Goal: Check status: Check status

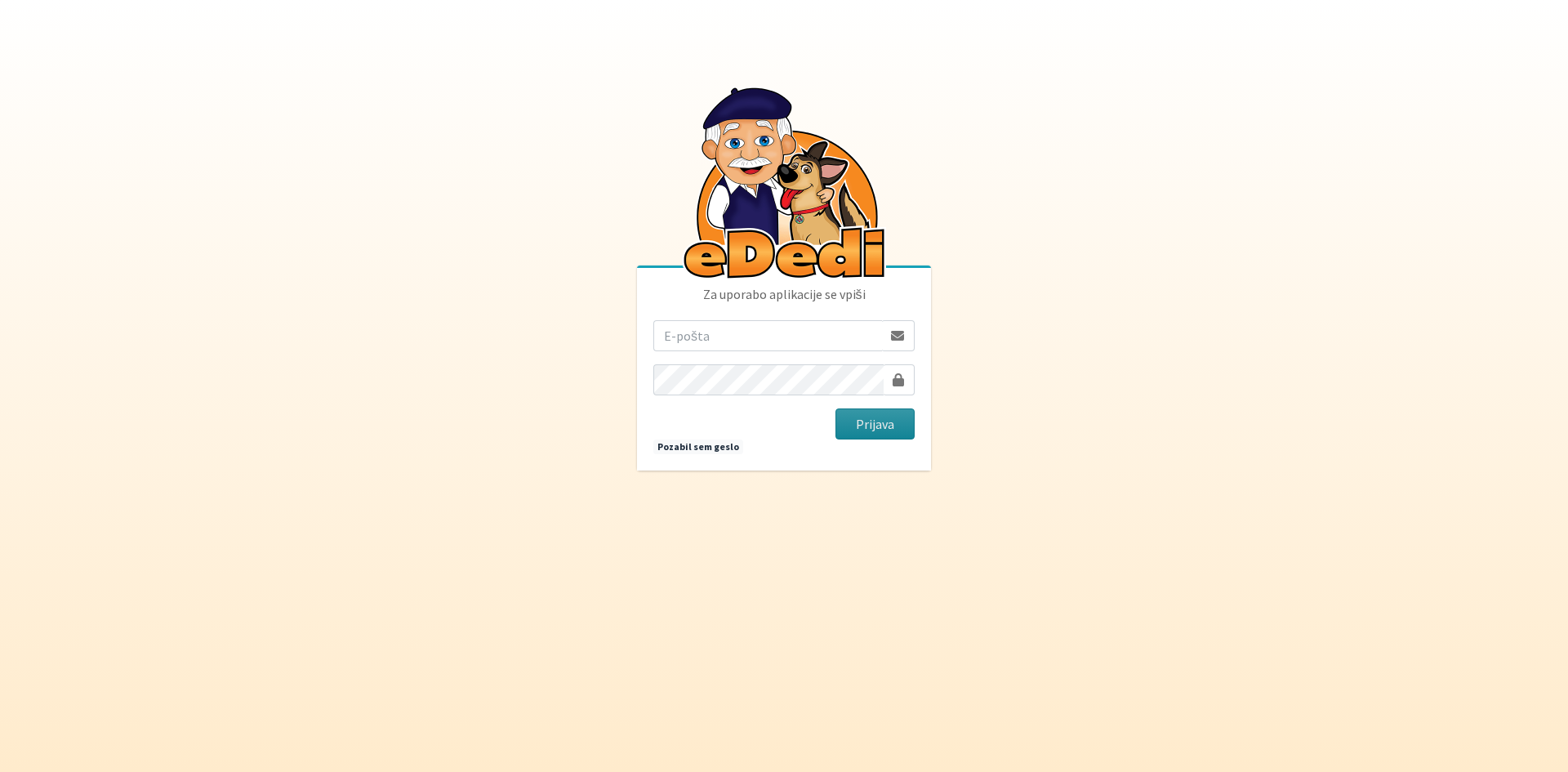
type input "[MEDICAL_DATA][EMAIL_ADDRESS][DOMAIN_NAME]"
click at [880, 428] on button "Prijava" at bounding box center [875, 423] width 79 height 31
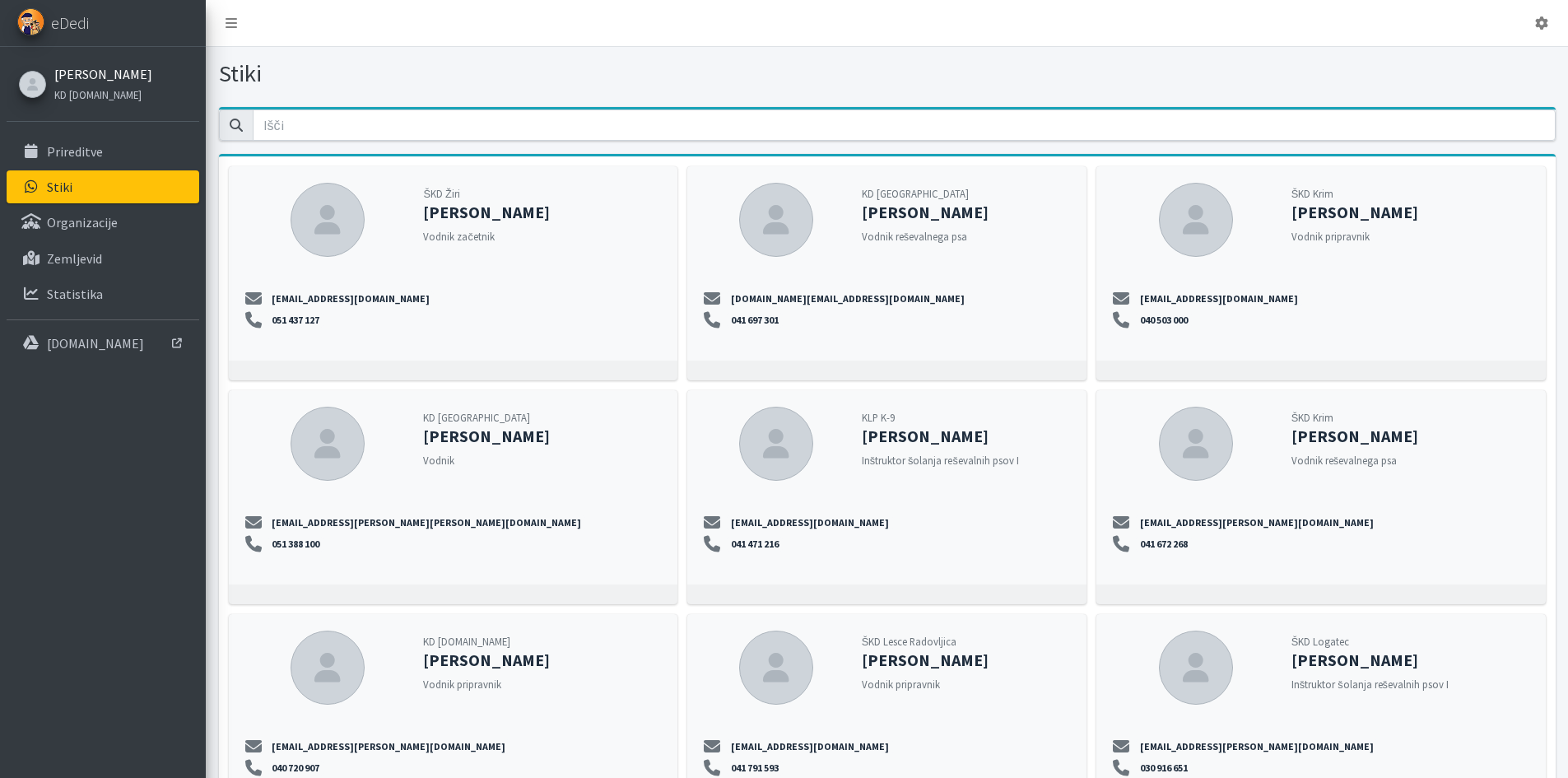
click at [86, 83] on link "[PERSON_NAME]" at bounding box center [103, 74] width 98 height 20
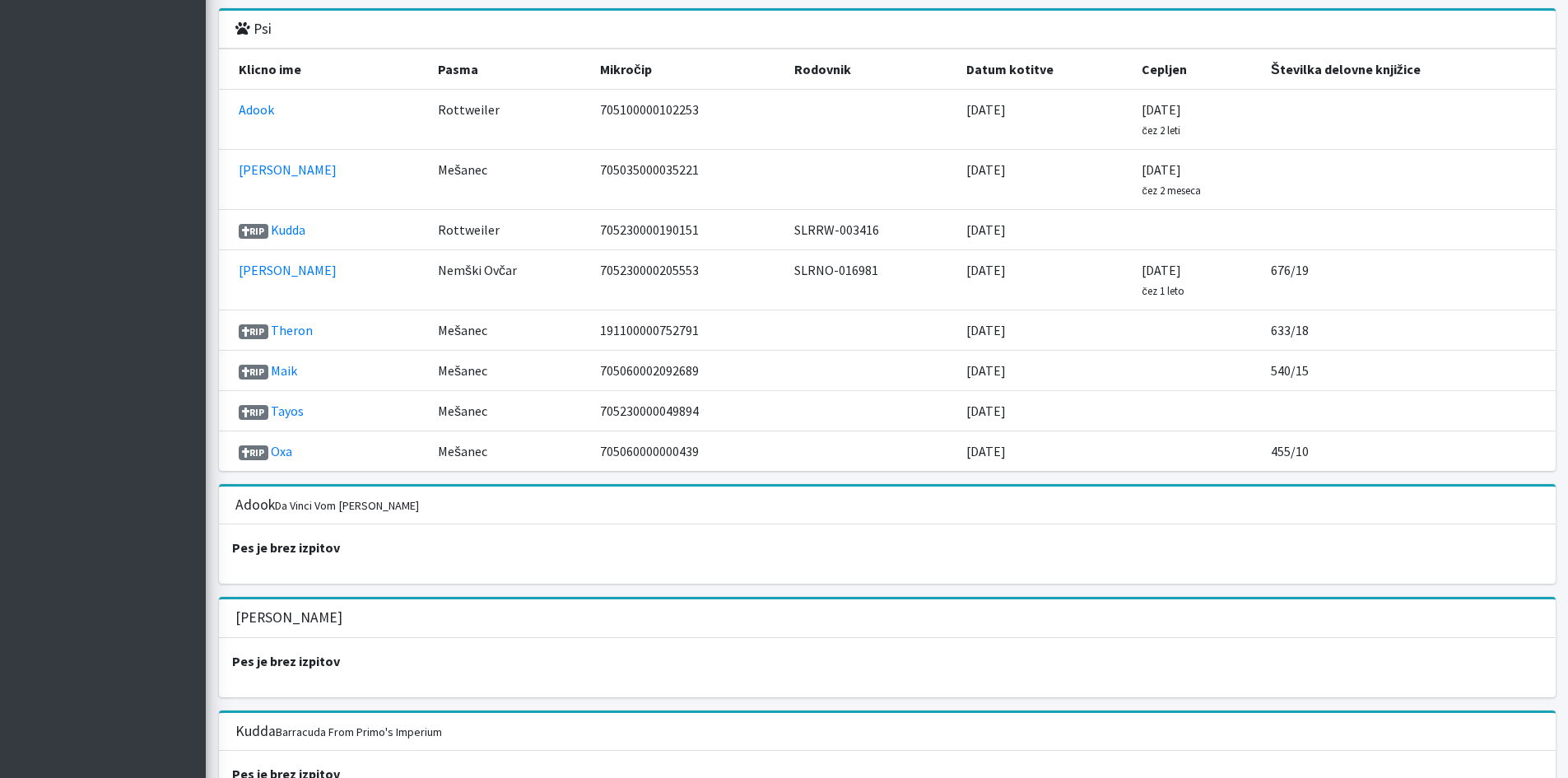
scroll to position [1811, 0]
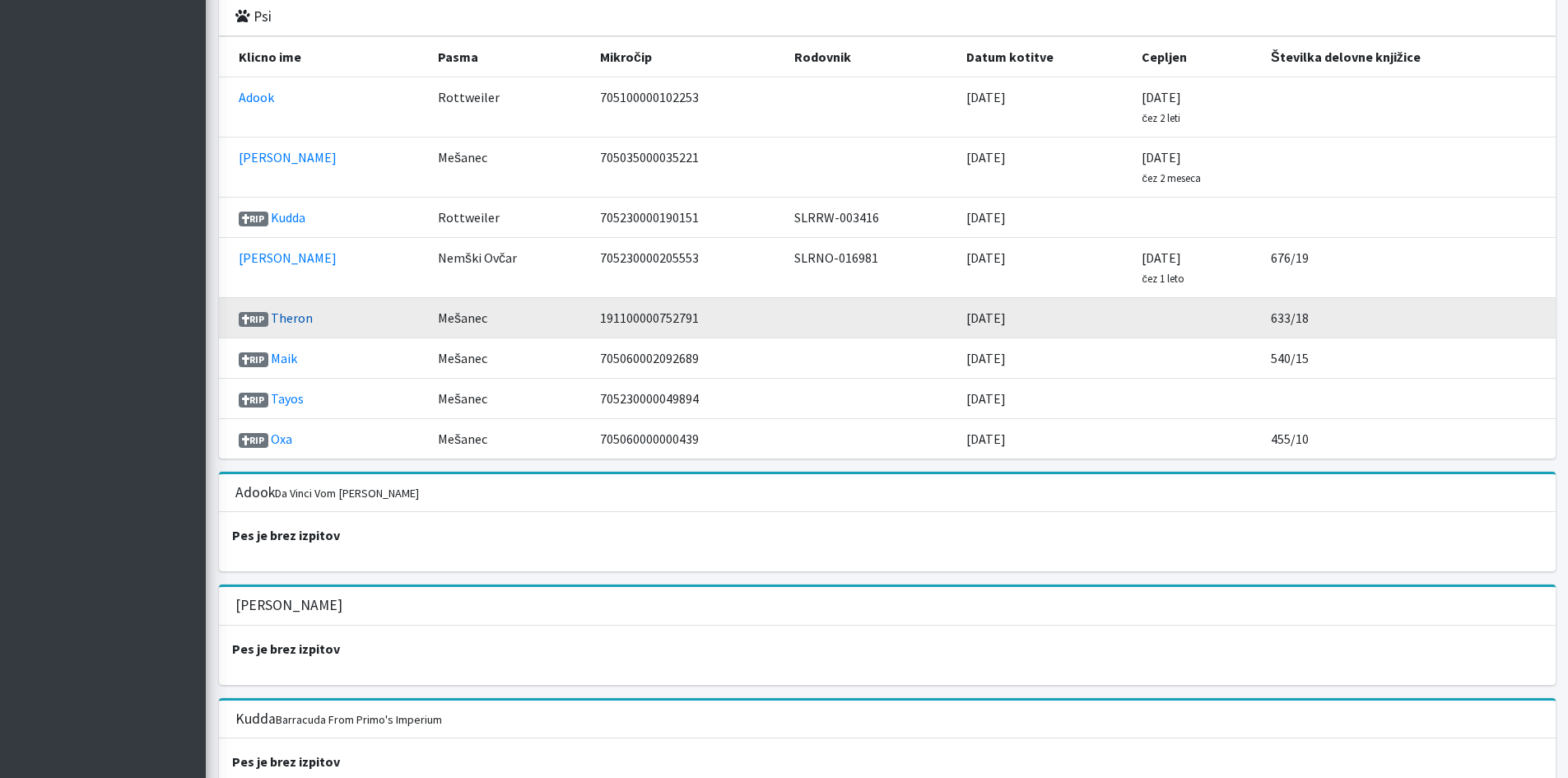
click at [290, 320] on link "Theron" at bounding box center [291, 317] width 42 height 16
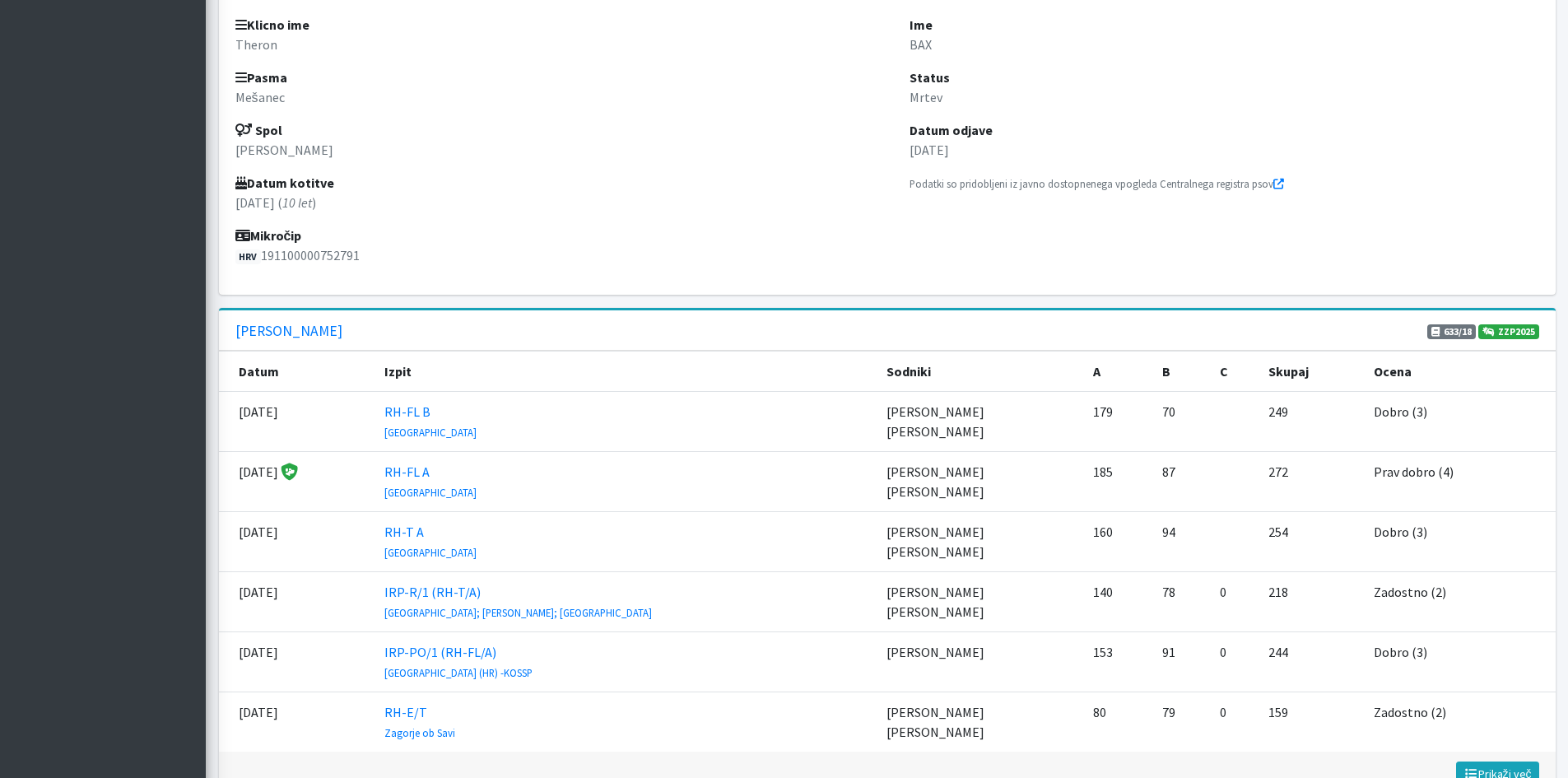
scroll to position [411, 0]
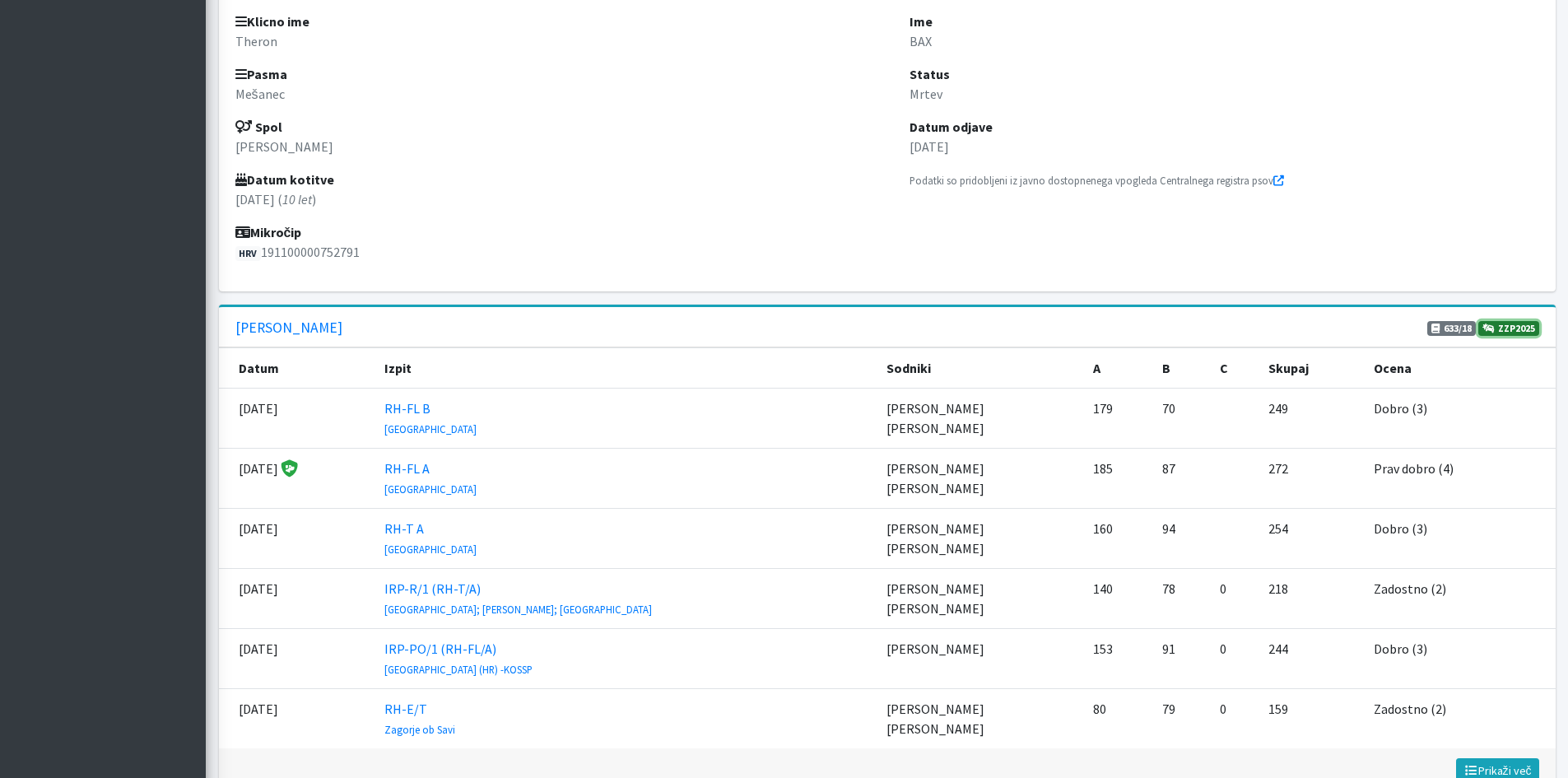
click at [1496, 327] on link "ZZP2025" at bounding box center [1508, 328] width 61 height 15
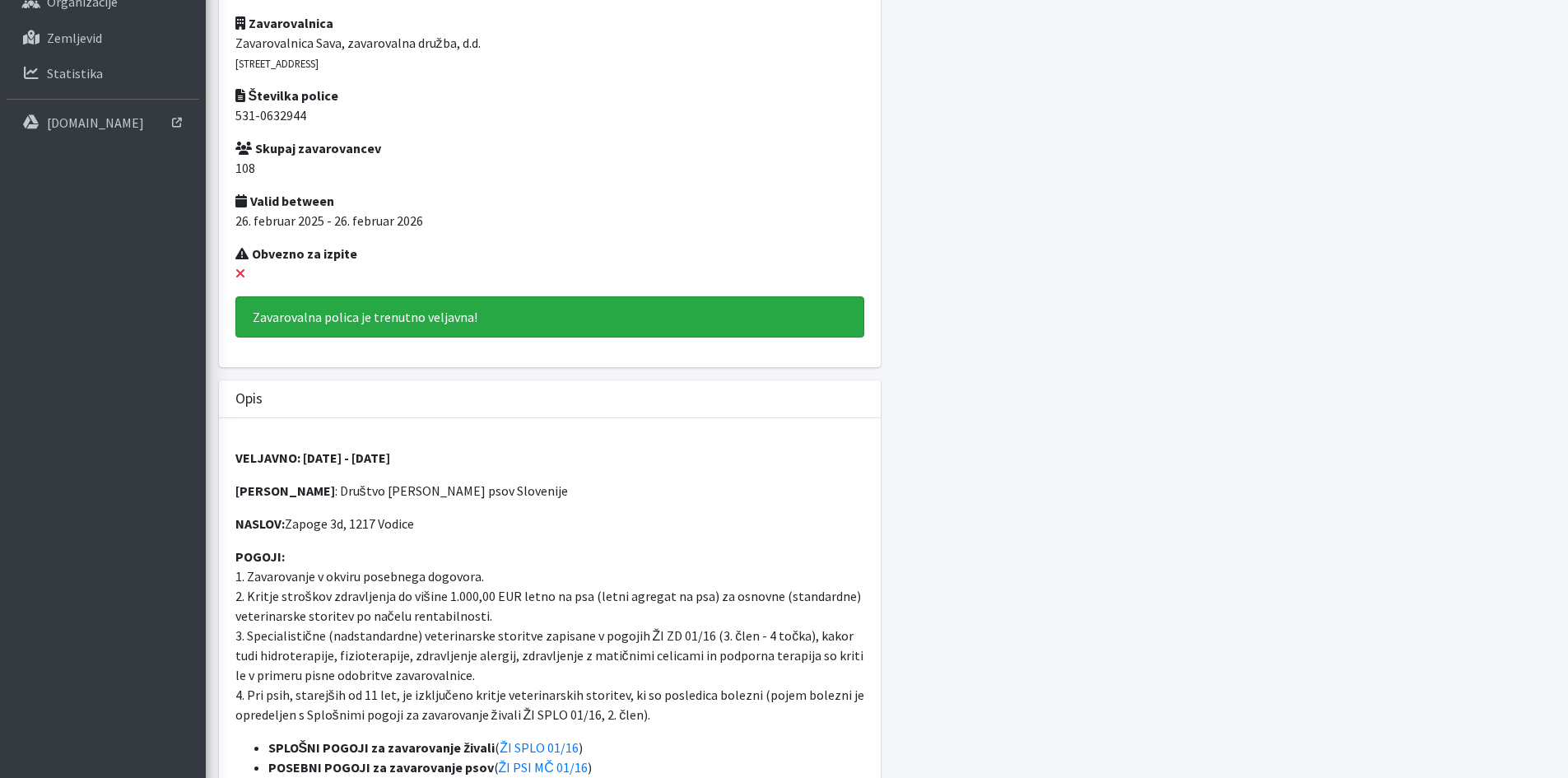
scroll to position [247, 0]
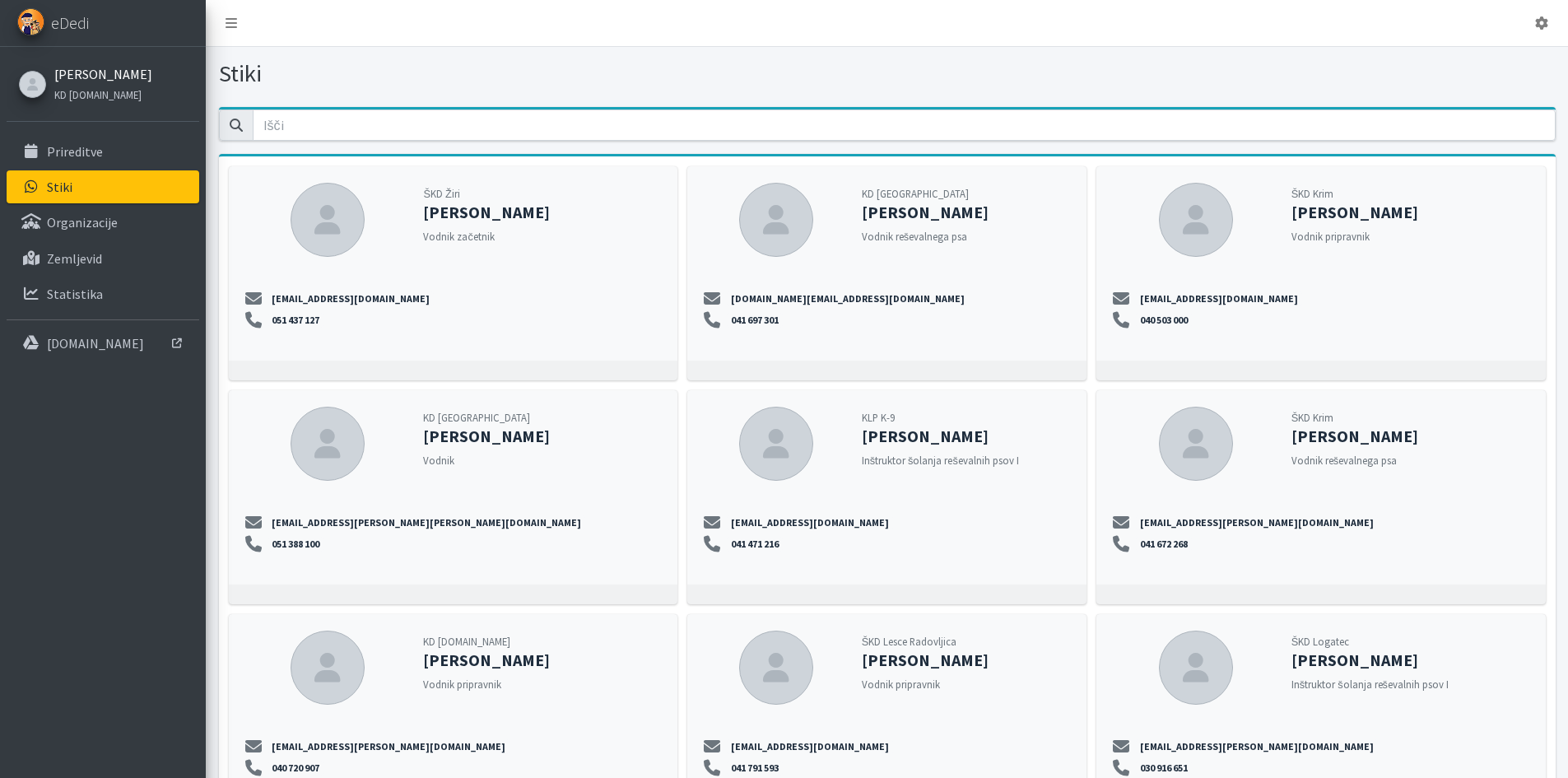
click at [96, 72] on link "[PERSON_NAME]" at bounding box center [103, 74] width 98 height 20
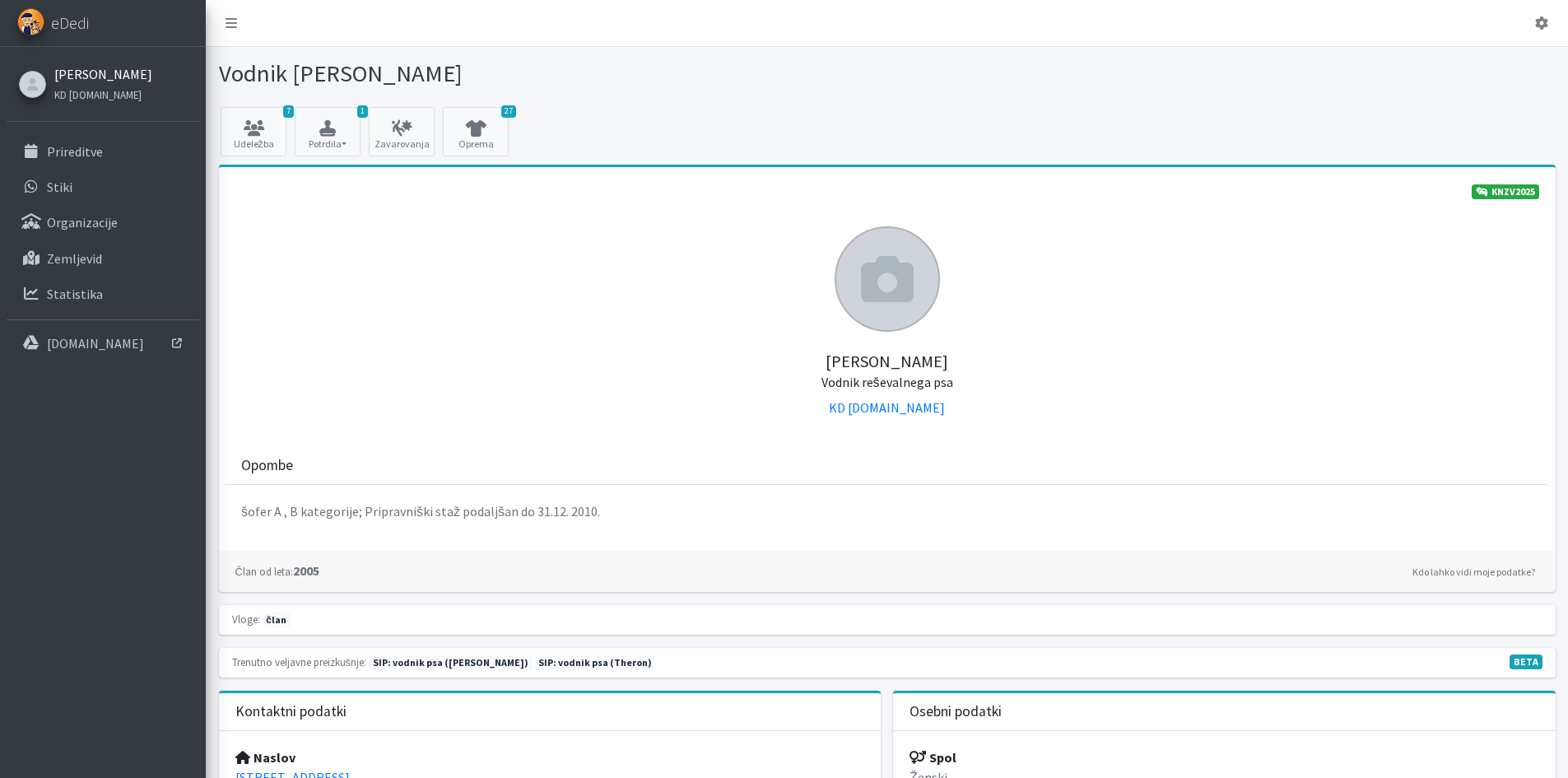
click at [109, 75] on link "[PERSON_NAME]" at bounding box center [103, 74] width 98 height 20
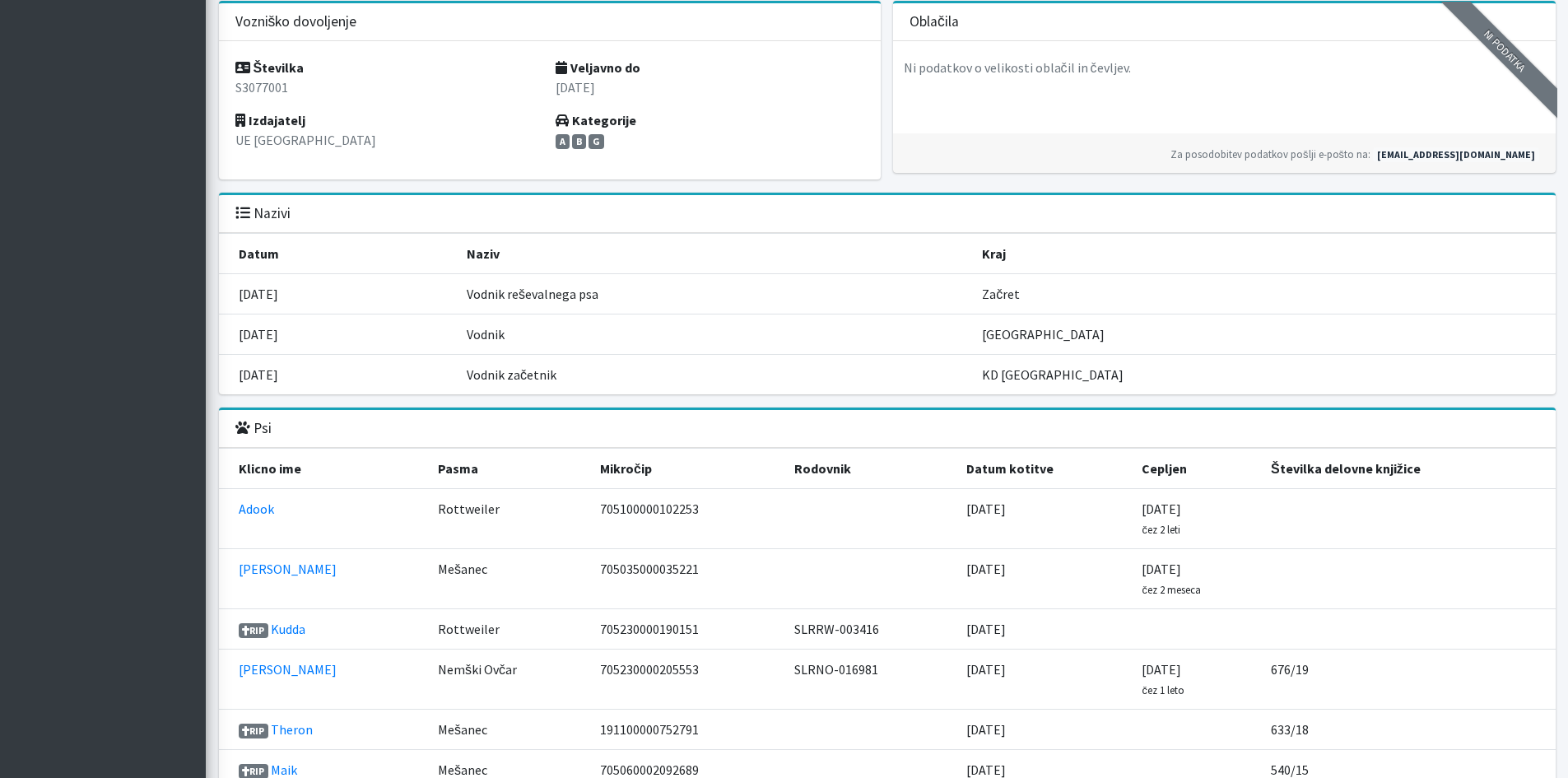
scroll to position [1729, 0]
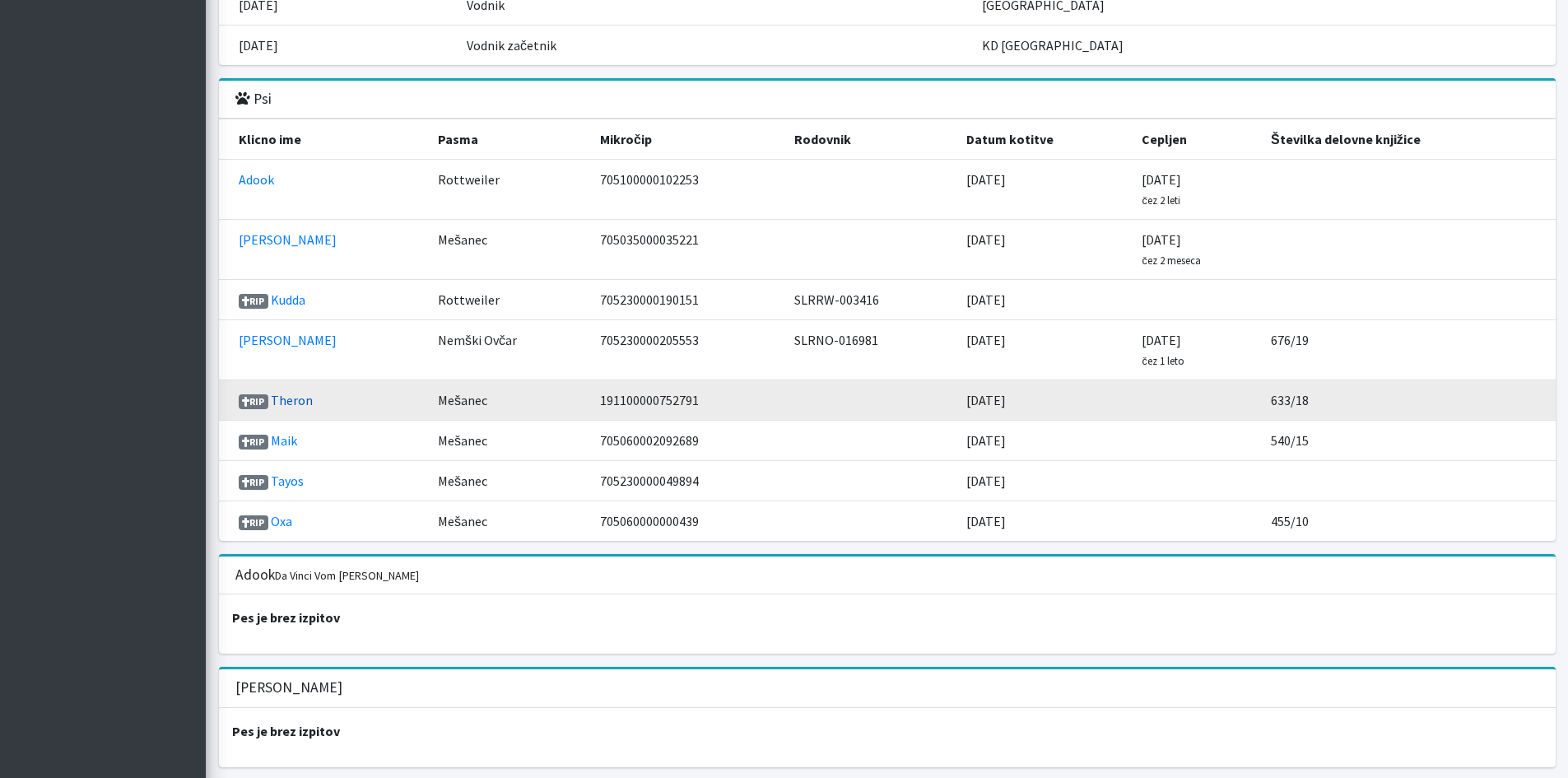
click at [299, 404] on link "Theron" at bounding box center [291, 399] width 42 height 16
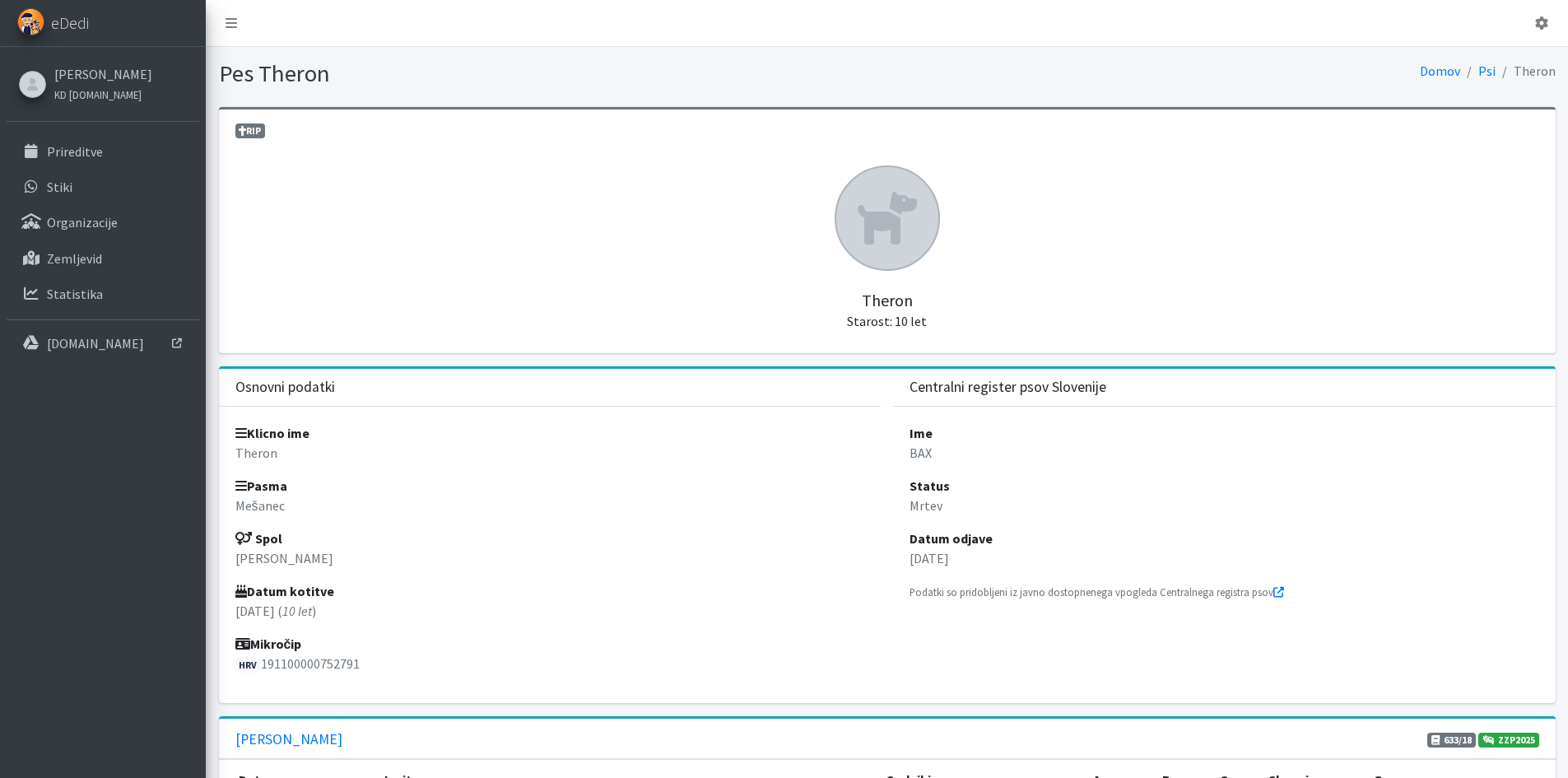
scroll to position [540, 0]
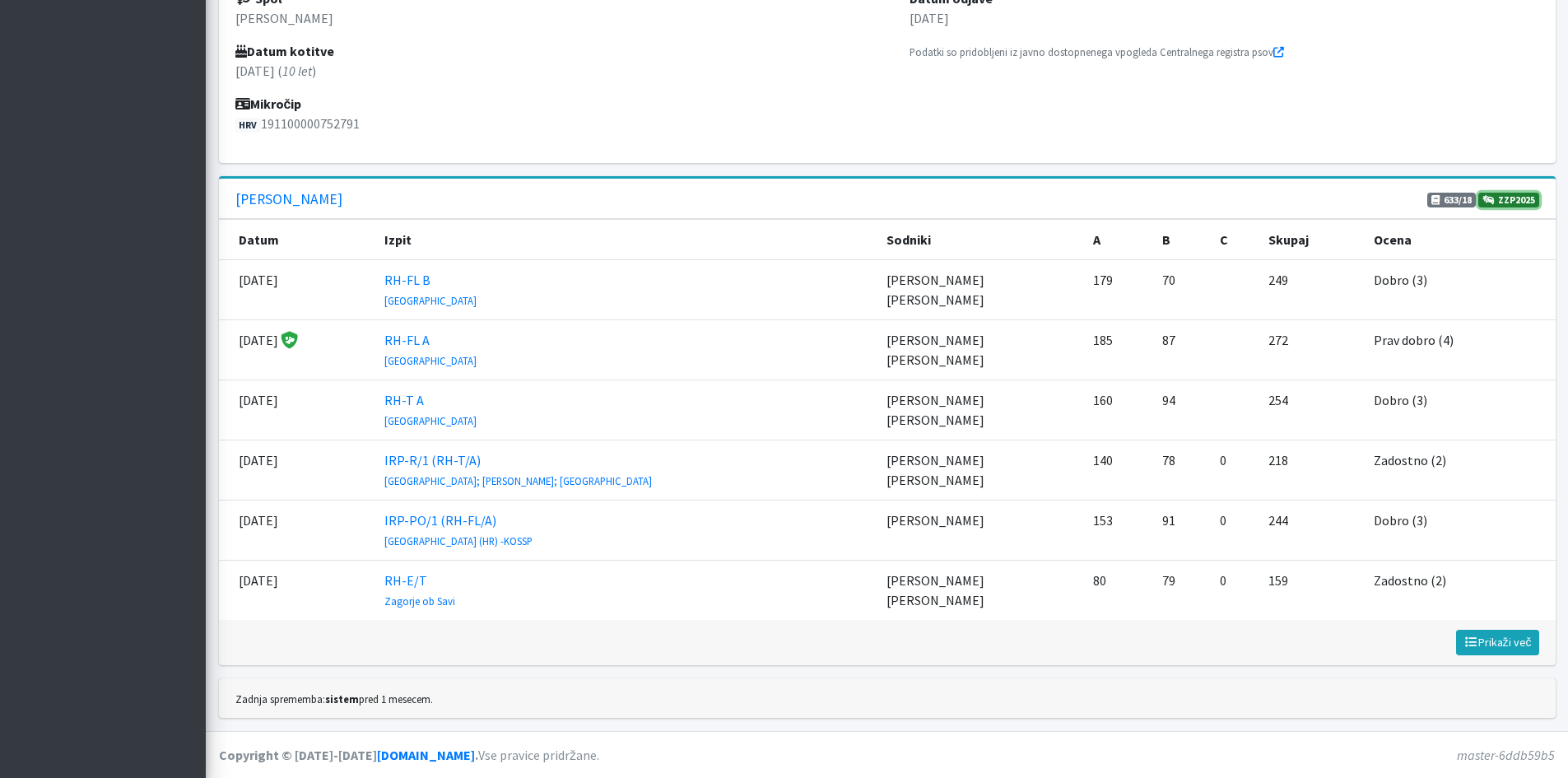
click at [1520, 200] on link "ZZP2025" at bounding box center [1508, 200] width 61 height 15
